Goal: Find specific page/section: Find specific page/section

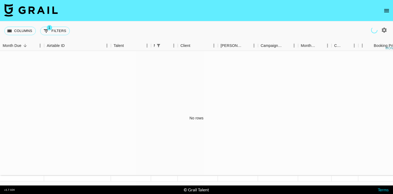
click at [382, 12] on button "open drawer" at bounding box center [386, 10] width 11 height 11
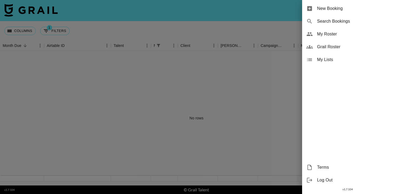
click at [333, 48] on span "Grail Roster" at bounding box center [353, 47] width 72 height 6
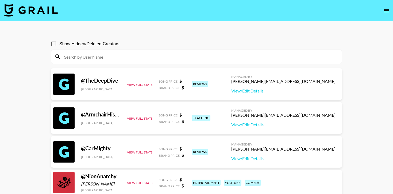
click at [88, 47] on label "Show Hidden/Deleted Creators" at bounding box center [83, 43] width 71 height 11
click at [59, 47] on input "Show Hidden/Deleted Creators" at bounding box center [53, 43] width 11 height 11
checkbox input "true"
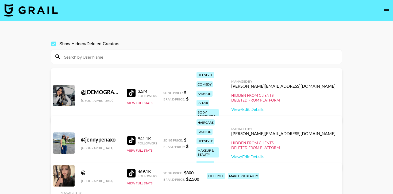
click at [94, 60] on input at bounding box center [199, 57] width 277 height 9
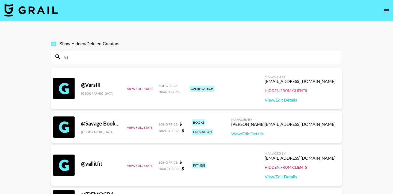
type input "v"
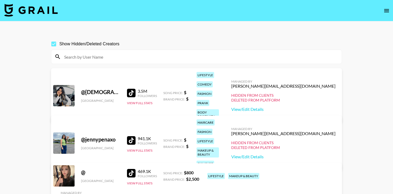
click at [125, 59] on input at bounding box center [199, 57] width 277 height 9
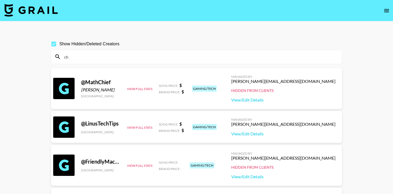
type input "c"
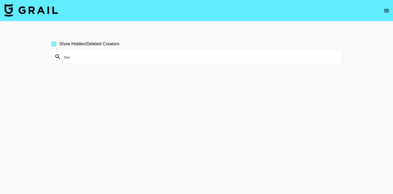
type input "b"
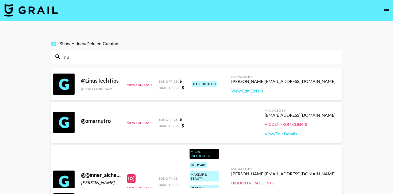
type input "n"
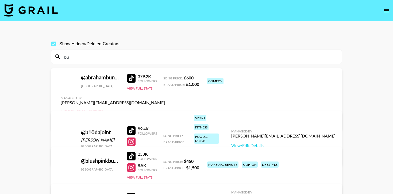
type input "b"
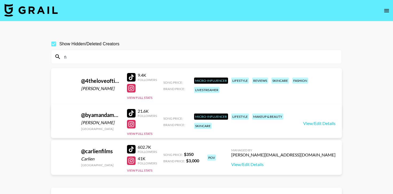
type input "f"
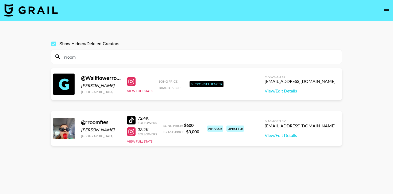
click at [92, 53] on input "rroom" at bounding box center [199, 57] width 277 height 9
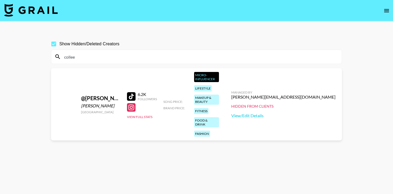
type input "[PERSON_NAME]"
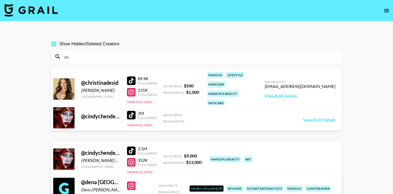
type input "d"
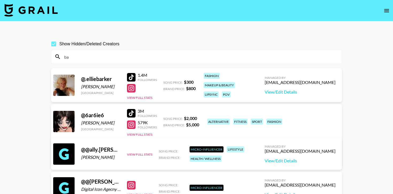
type input "b"
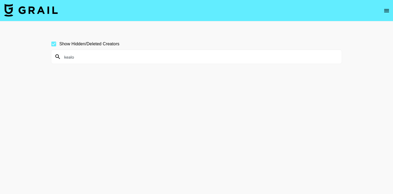
type input "kealoh"
type input "k"
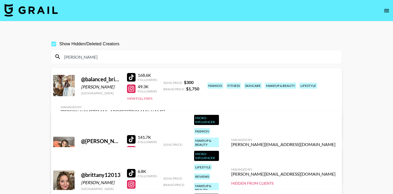
type input "brittanyl"
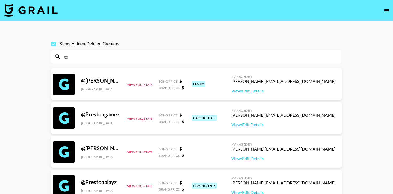
type input "t"
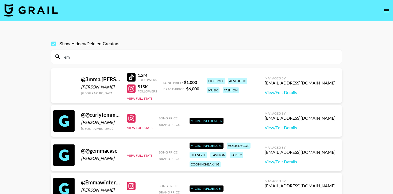
type input "e"
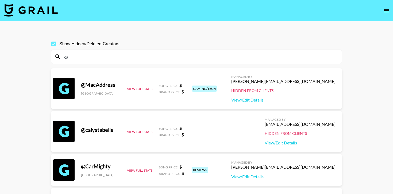
type input "c"
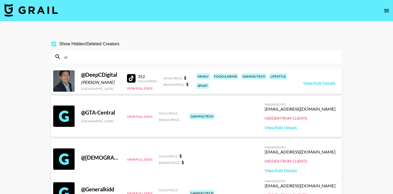
type input "a"
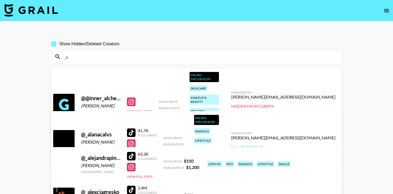
type input "_"
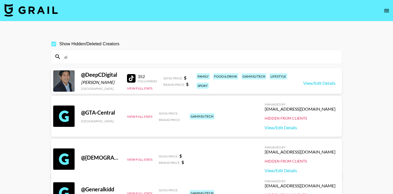
type input "a"
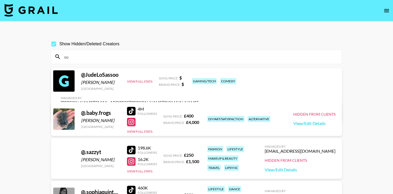
type input "s"
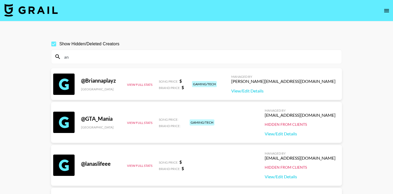
type input "a"
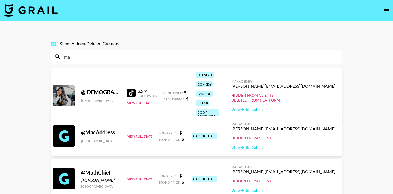
type input "m"
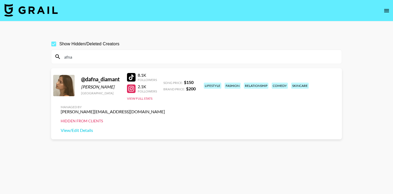
click at [130, 93] on div at bounding box center [131, 89] width 9 height 9
click at [141, 56] on input "afna" at bounding box center [199, 57] width 277 height 9
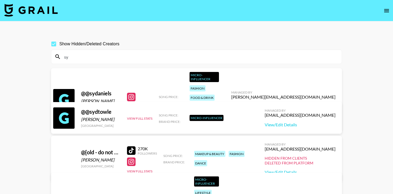
type input "s"
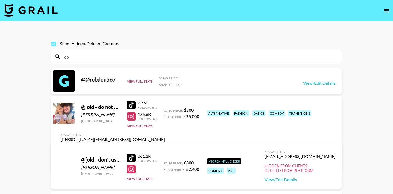
type input "d"
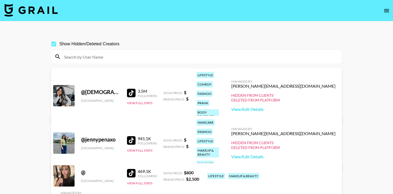
click at [127, 54] on input at bounding box center [199, 57] width 277 height 9
paste input "Elizha"
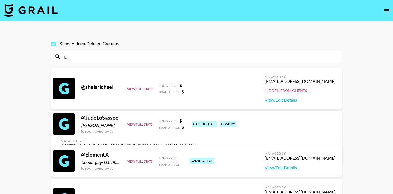
type input "E"
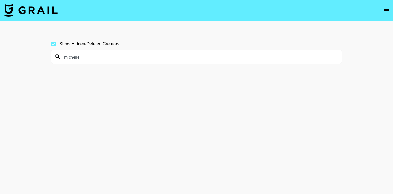
type input "michelleju"
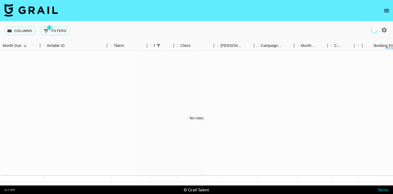
click at [385, 3] on nav at bounding box center [196, 10] width 393 height 21
click at [385, 12] on icon "open drawer" at bounding box center [386, 10] width 6 height 6
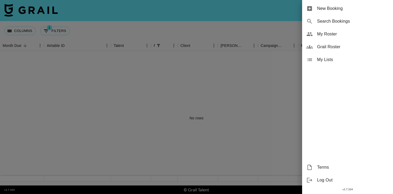
click at [328, 42] on div "Grail Roster" at bounding box center [347, 47] width 91 height 13
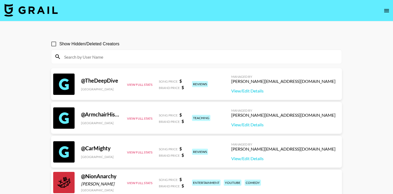
click at [386, 9] on icon "open drawer" at bounding box center [386, 10] width 6 height 6
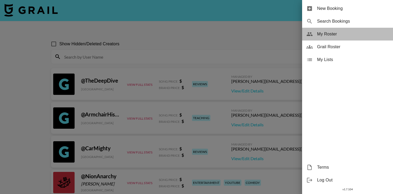
click at [315, 38] on div "My Roster" at bounding box center [347, 34] width 91 height 13
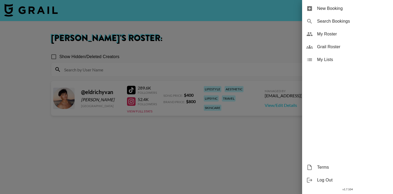
click at [227, 53] on div at bounding box center [196, 97] width 393 height 194
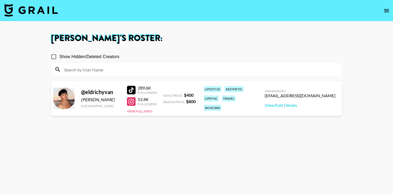
click at [132, 103] on div at bounding box center [131, 102] width 9 height 9
click at [133, 91] on div at bounding box center [131, 90] width 9 height 9
click at [54, 57] on input "Show Hidden/Deleted Creators" at bounding box center [53, 56] width 11 height 11
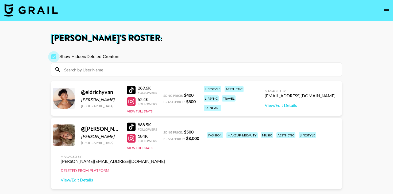
click at [54, 57] on input "Show Hidden/Deleted Creators" at bounding box center [53, 56] width 11 height 11
checkbox input "false"
